Goal: Task Accomplishment & Management: Use online tool/utility

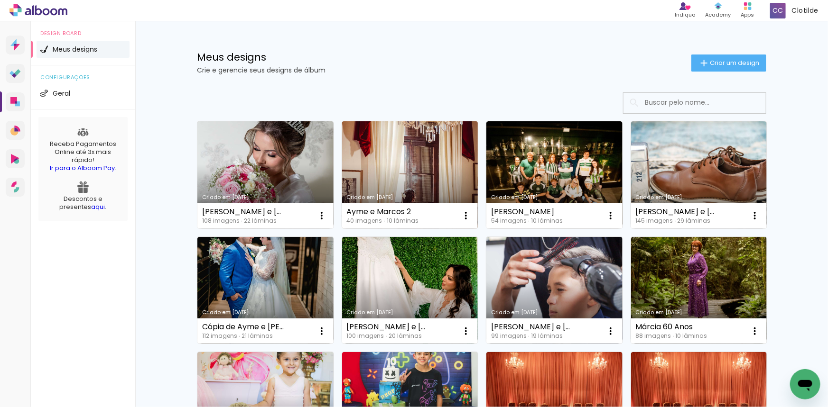
click at [409, 180] on link "Criado em [DATE]" at bounding box center [410, 174] width 136 height 107
